Goal: Task Accomplishment & Management: Manage account settings

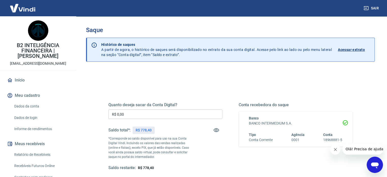
click at [245, 88] on div "Quanto deseja sacar da Conta Digital? R$ 0,00 ​ Saldo total*: R$ 778,40 *Corres…" at bounding box center [230, 139] width 256 height 118
